Goal: Communication & Community: Connect with others

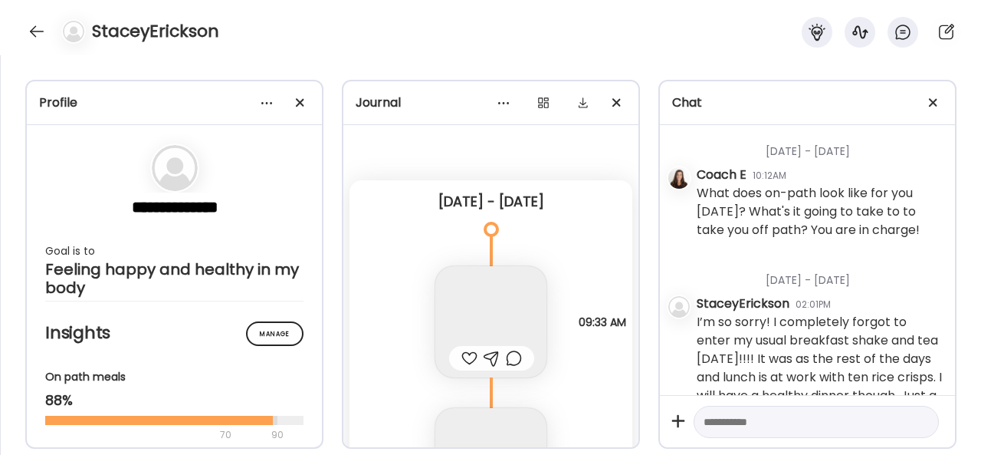
scroll to position [5, 0]
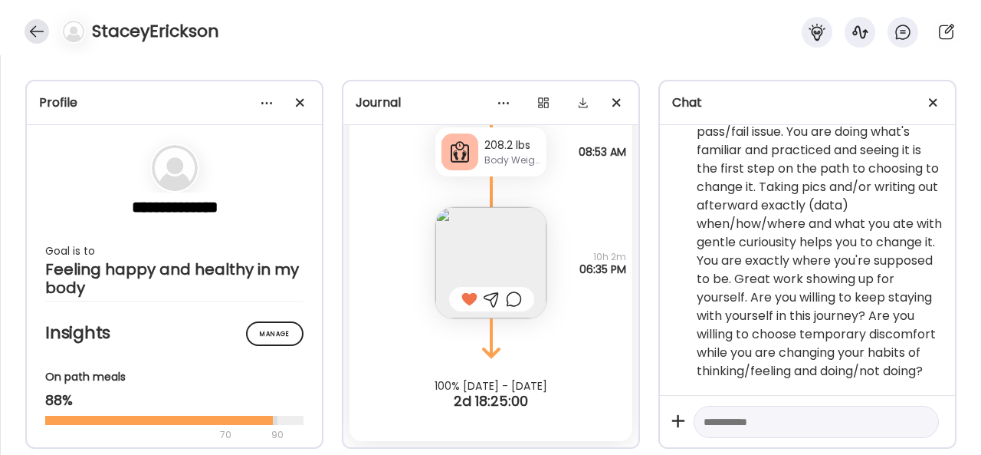
click at [38, 27] on div at bounding box center [37, 31] width 25 height 25
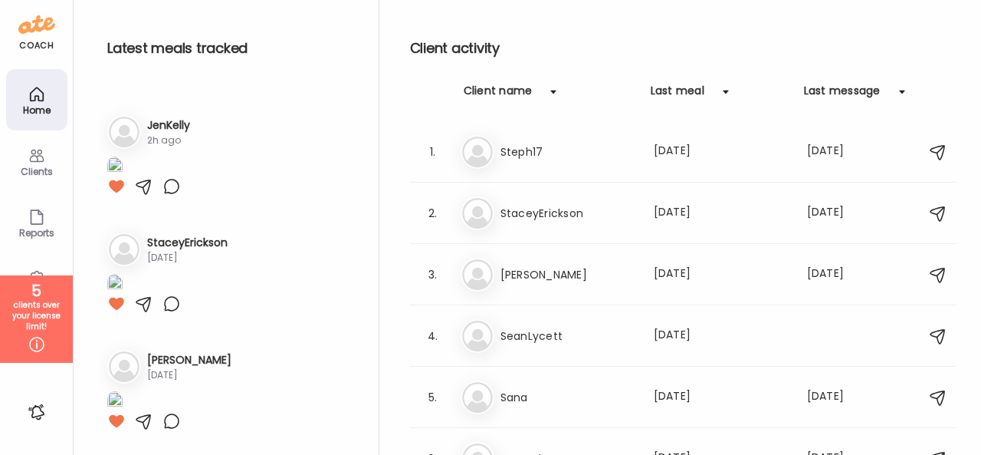
scroll to position [2773, 0]
click at [563, 211] on h3 "StaceyErickson" at bounding box center [568, 213] width 135 height 18
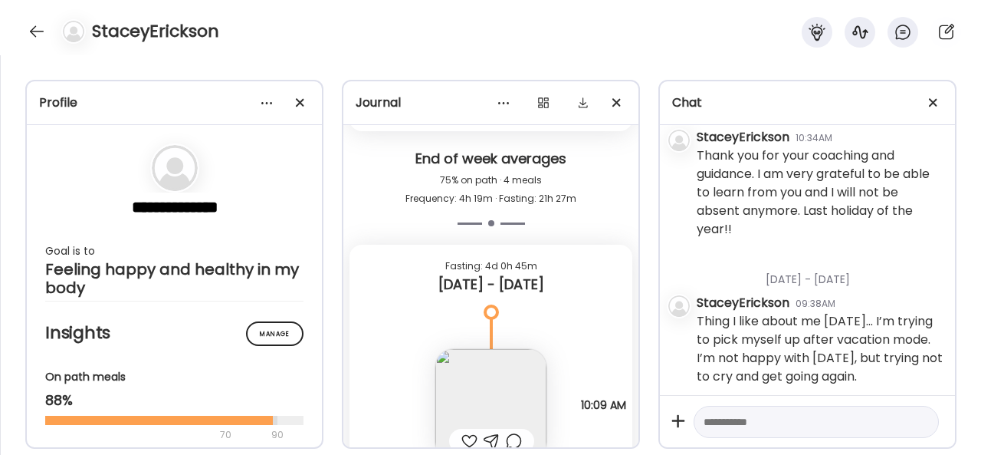
scroll to position [4912, 0]
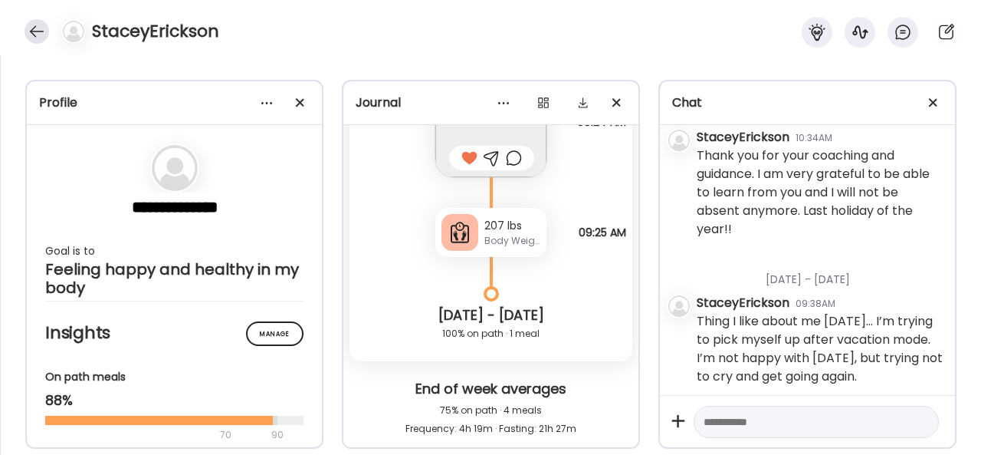
click at [32, 34] on div at bounding box center [37, 31] width 25 height 25
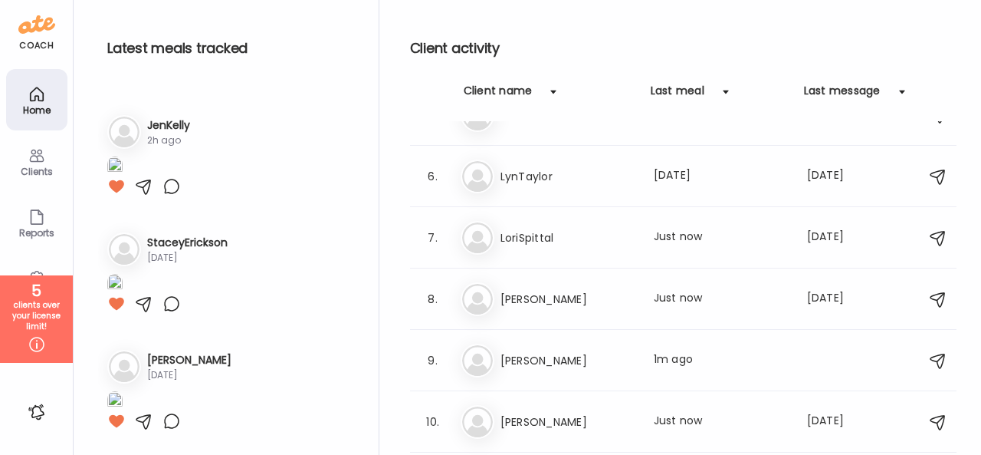
scroll to position [307, 0]
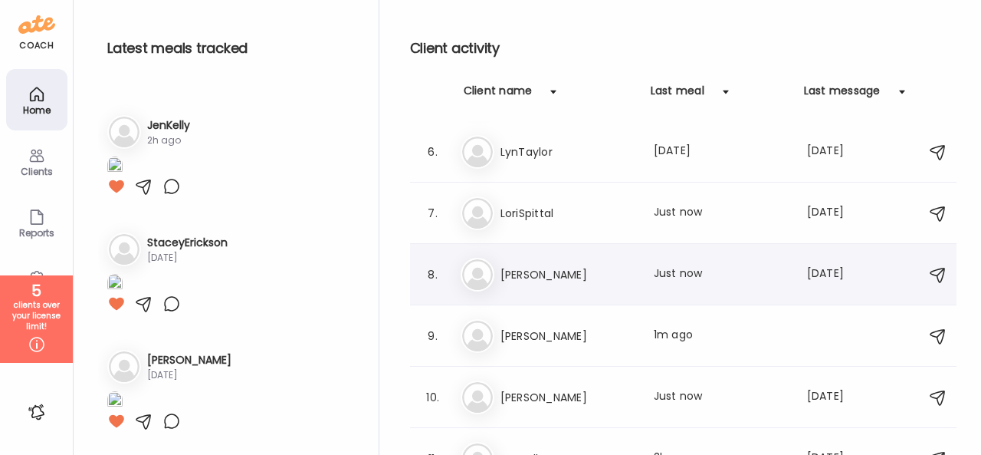
click at [623, 291] on div "8. [PERSON_NAME] Last meal: Just now Last message: [DATE] You: Fine Sea Salt: A…" at bounding box center [683, 274] width 547 height 61
click at [618, 288] on div "[PERSON_NAME] Last meal: Just now Last message: [DATE] You: Fine Sea Salt: Appr…" at bounding box center [686, 275] width 450 height 34
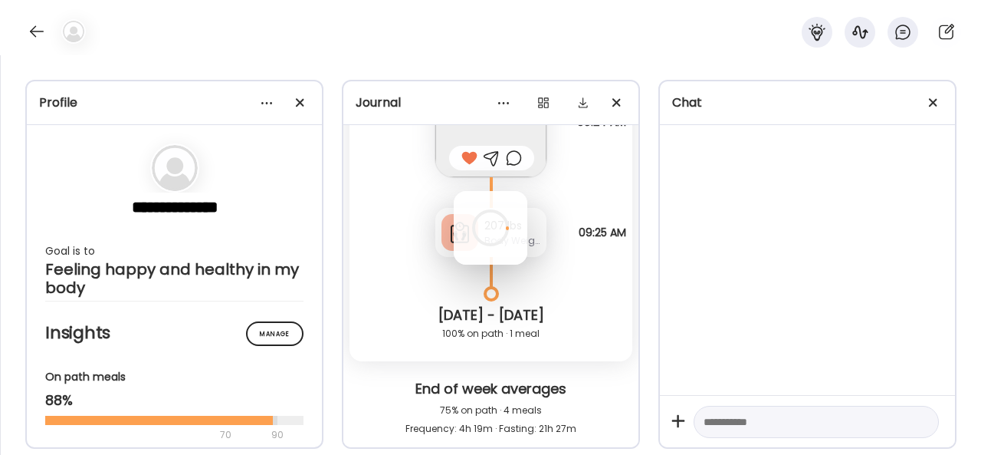
click at [528, 265] on div at bounding box center [491, 228] width 74 height 74
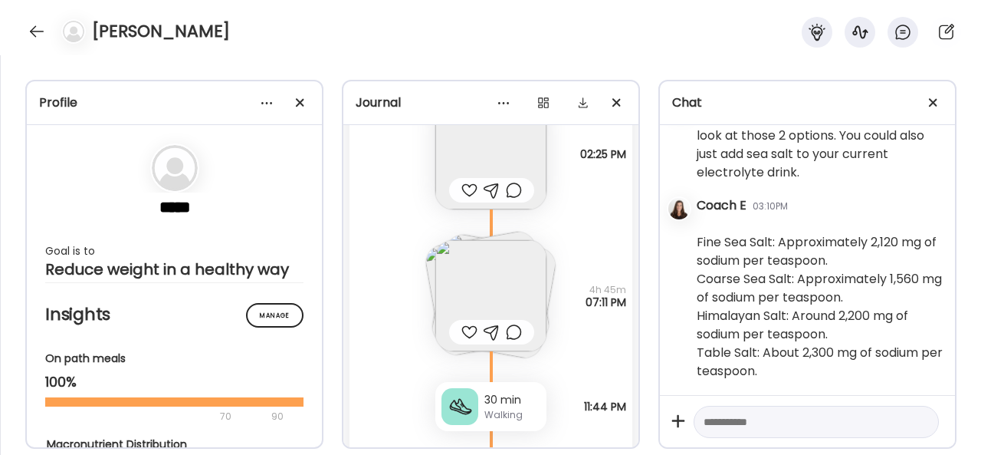
scroll to position [20831, 0]
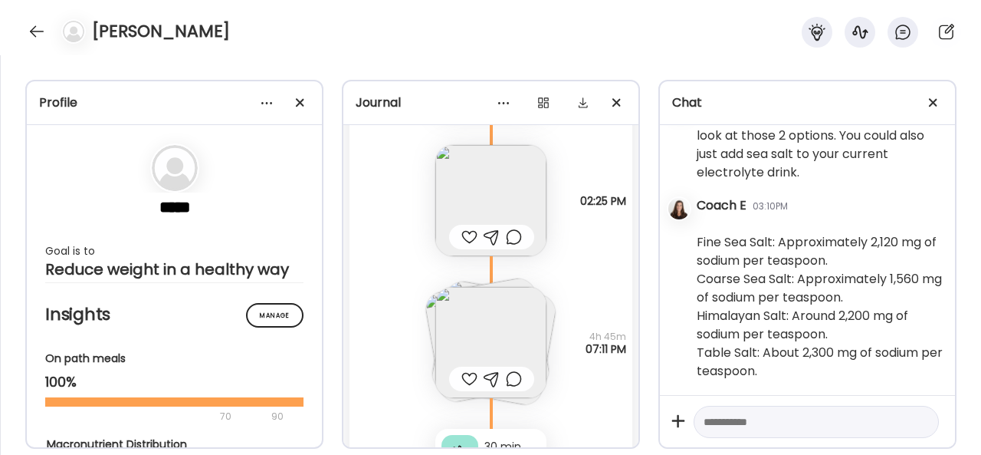
click at [491, 199] on img at bounding box center [491, 200] width 111 height 111
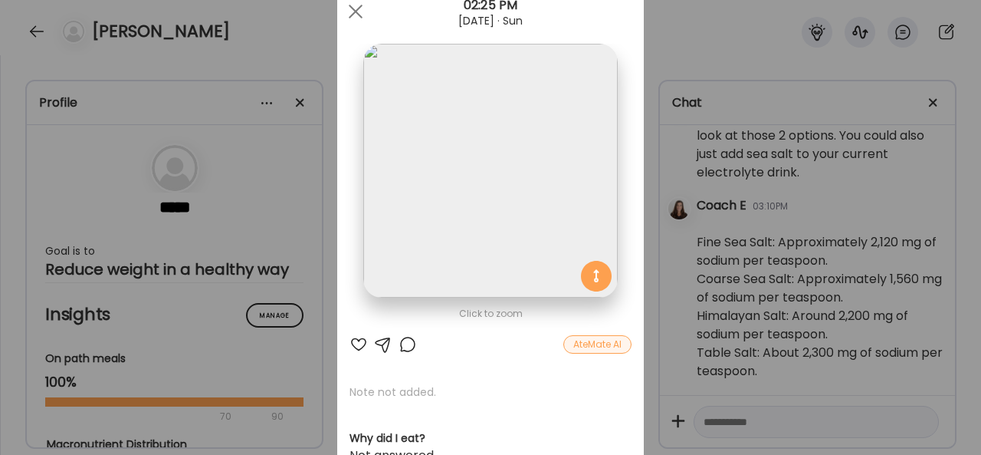
scroll to position [5, 0]
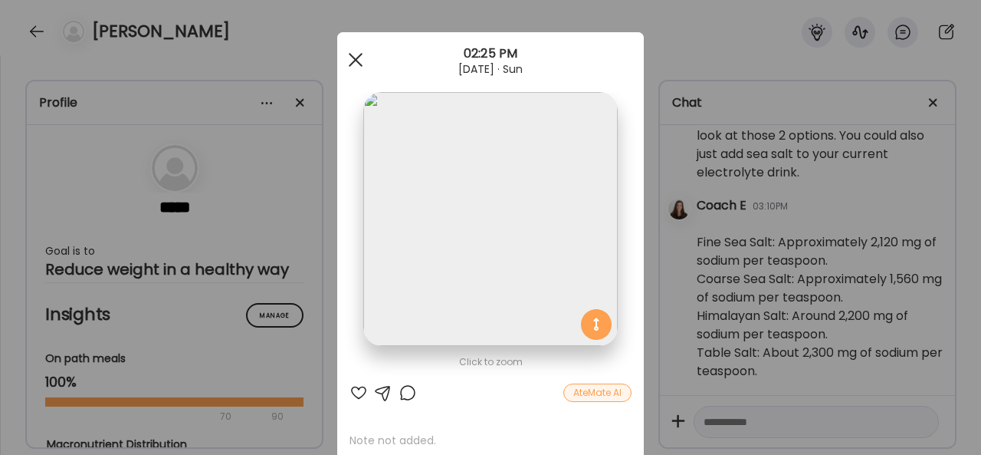
click at [351, 63] on span at bounding box center [356, 60] width 14 height 14
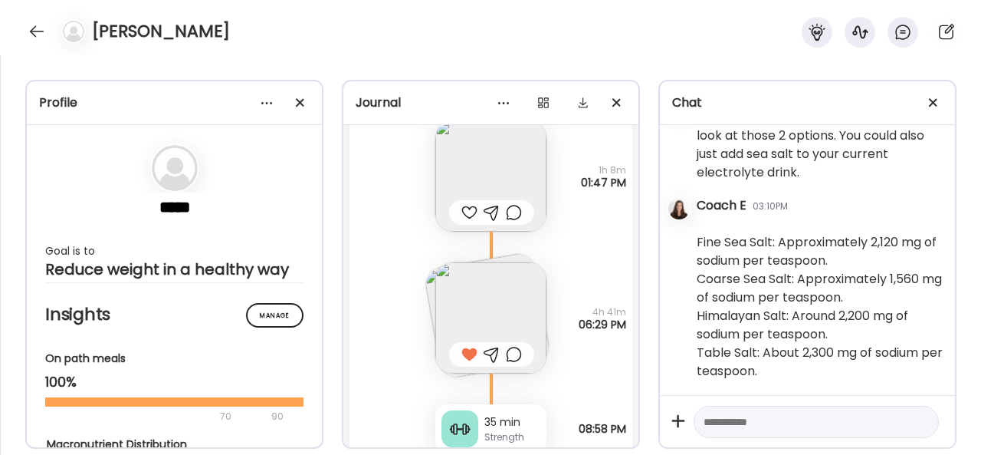
scroll to position [22441, 0]
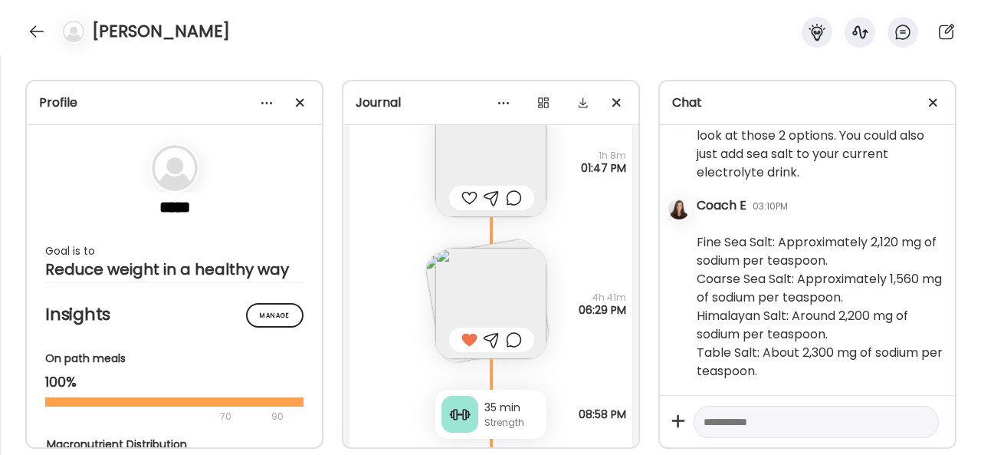
click at [508, 268] on img at bounding box center [491, 303] width 111 height 111
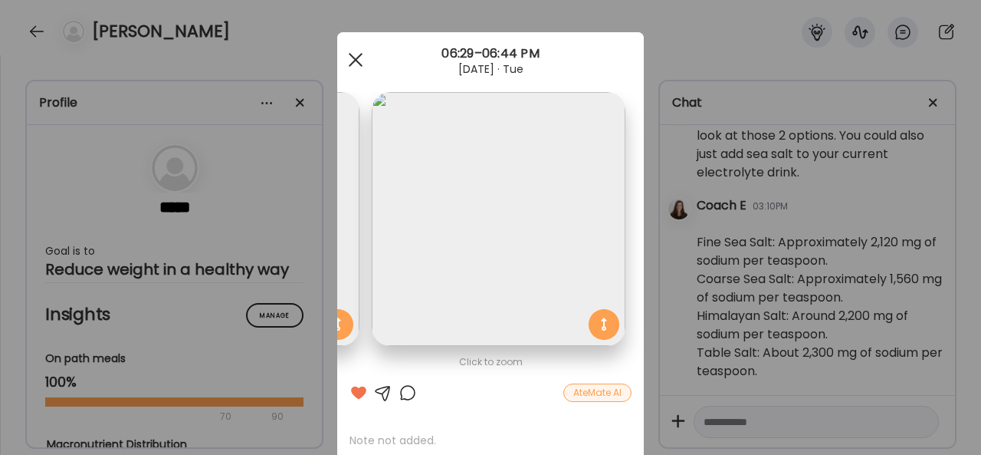
click at [354, 61] on div at bounding box center [355, 59] width 31 height 31
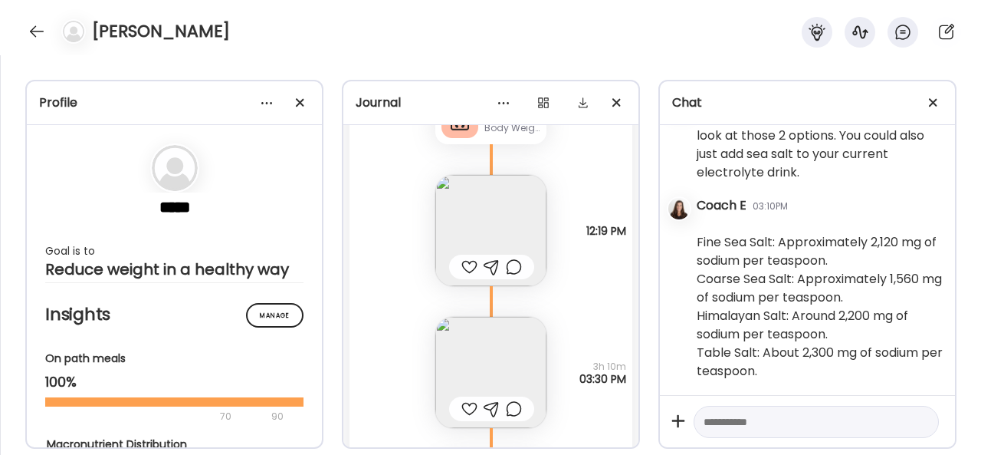
scroll to position [23974, 0]
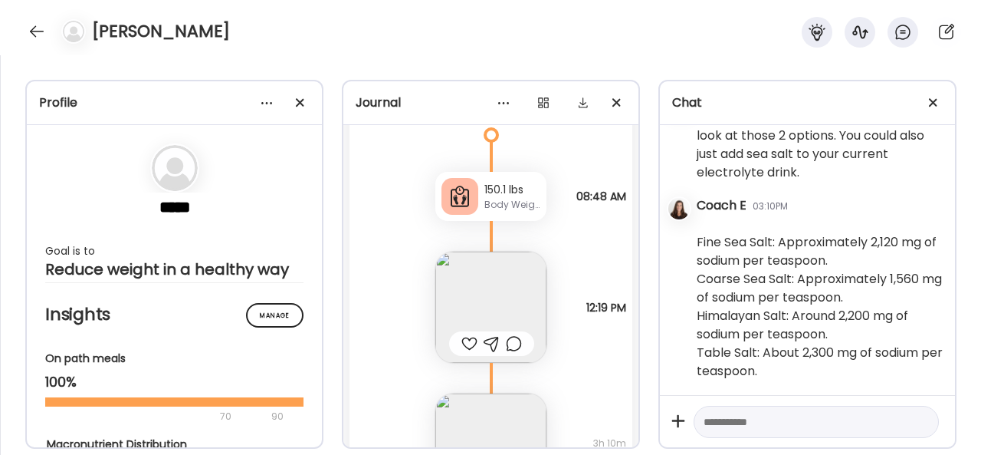
click at [488, 288] on img at bounding box center [491, 306] width 111 height 111
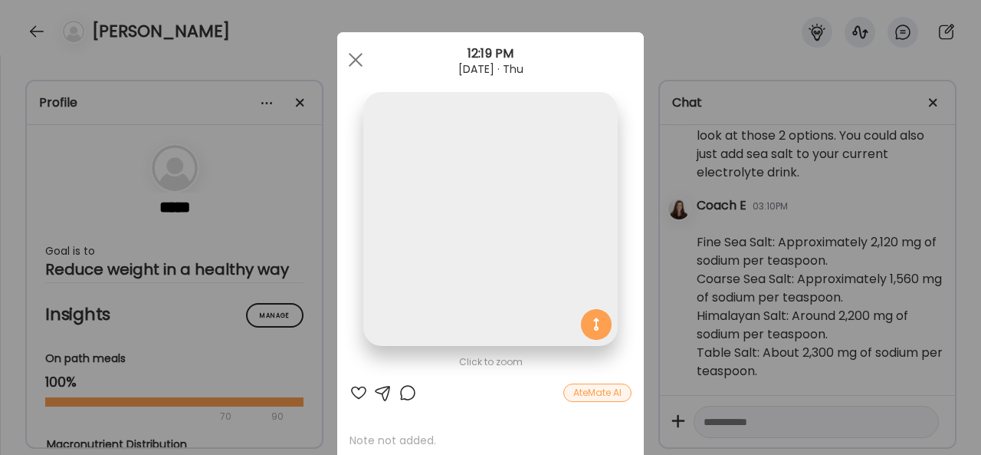
scroll to position [0, 0]
click at [344, 58] on div at bounding box center [355, 59] width 31 height 31
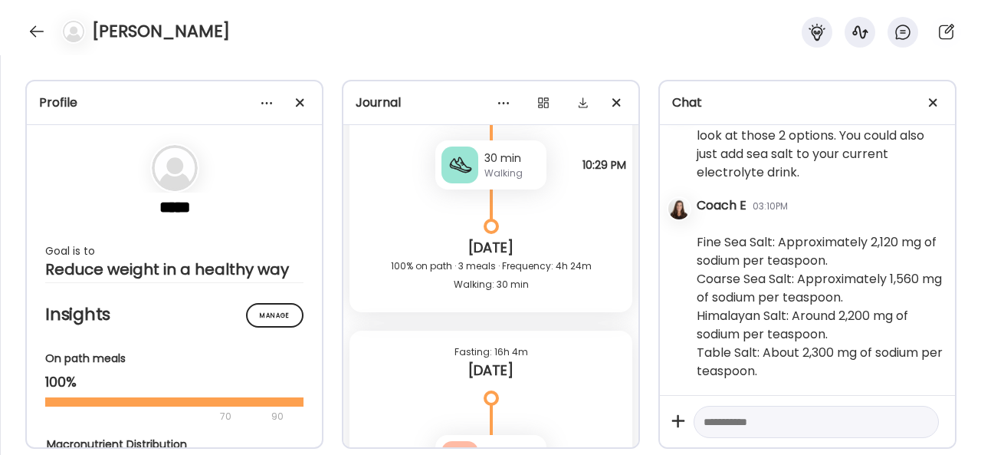
scroll to position [24818, 0]
